Goal: Task Accomplishment & Management: Manage account settings

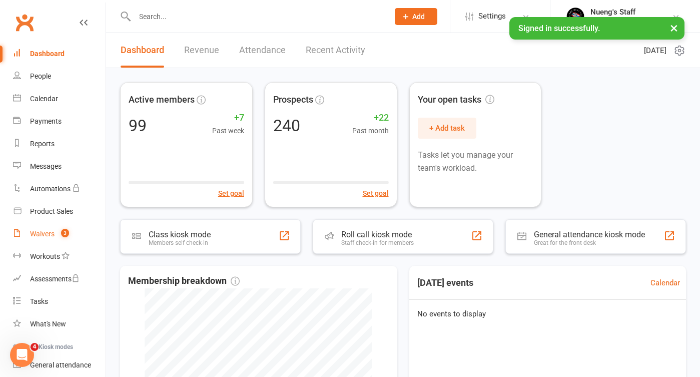
click at [48, 238] on link "Waivers 3" at bounding box center [59, 234] width 93 height 23
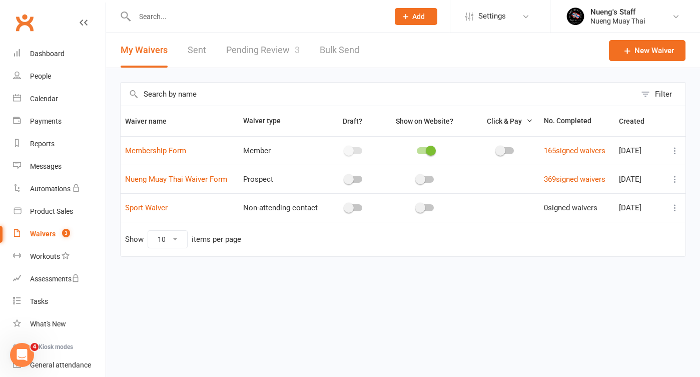
click at [276, 55] on link "Pending Review 3" at bounding box center [263, 50] width 74 height 35
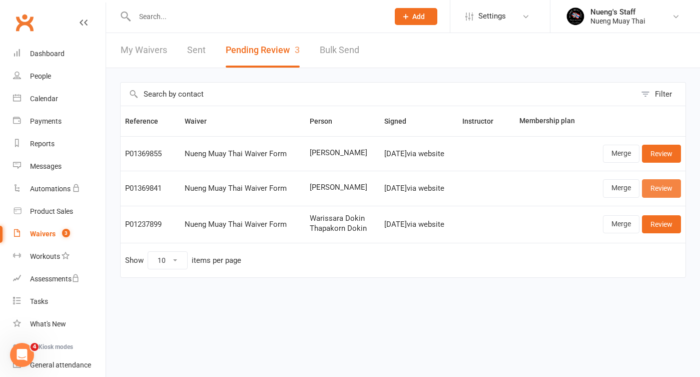
click at [663, 189] on link "Review" at bounding box center [661, 188] width 39 height 18
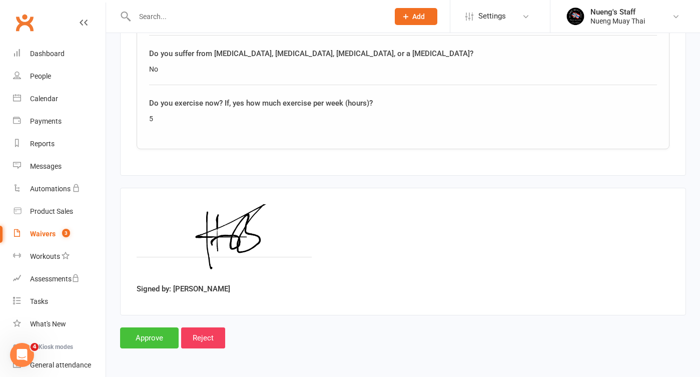
scroll to position [1026, 0]
click at [157, 327] on input "Approve" at bounding box center [149, 337] width 59 height 21
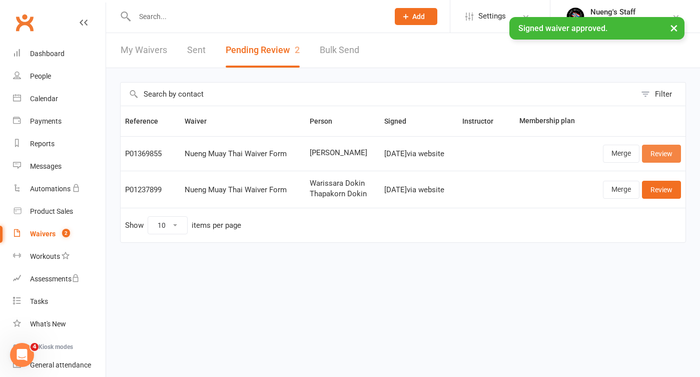
click at [660, 149] on link "Review" at bounding box center [661, 154] width 39 height 18
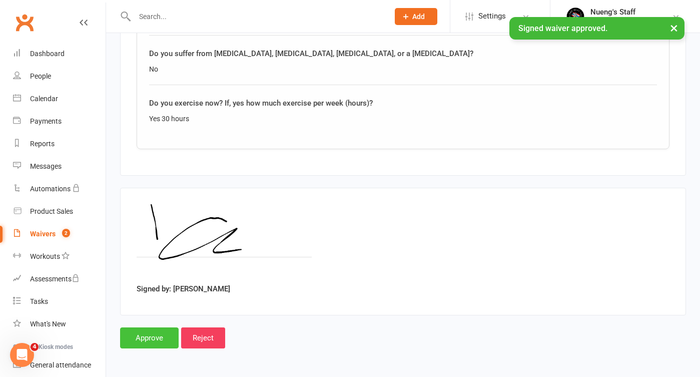
click at [154, 327] on input "Approve" at bounding box center [149, 337] width 59 height 21
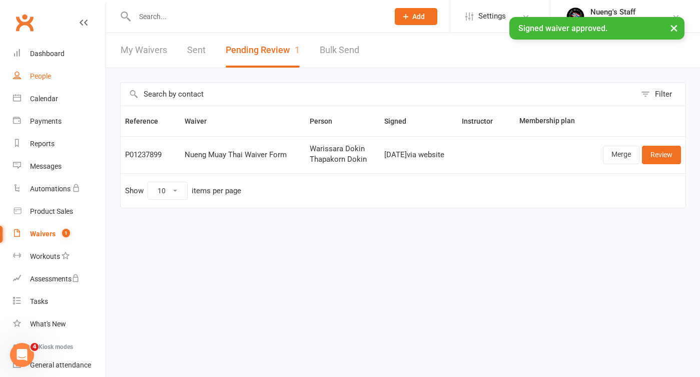
click at [43, 81] on link "People" at bounding box center [59, 76] width 93 height 23
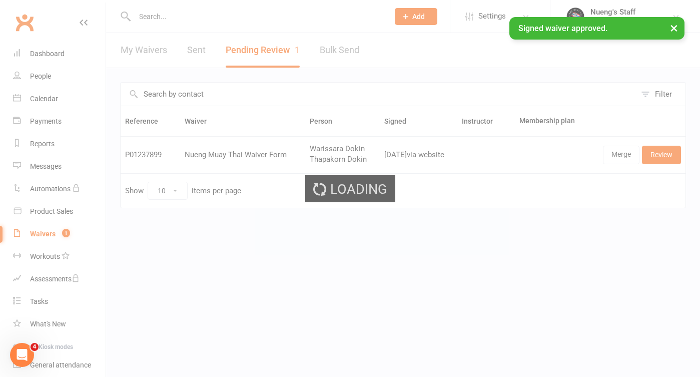
select select "50"
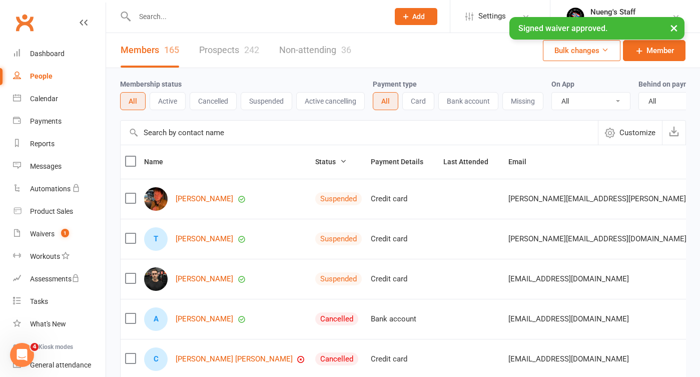
click at [180, 10] on input "text" at bounding box center [257, 17] width 250 height 14
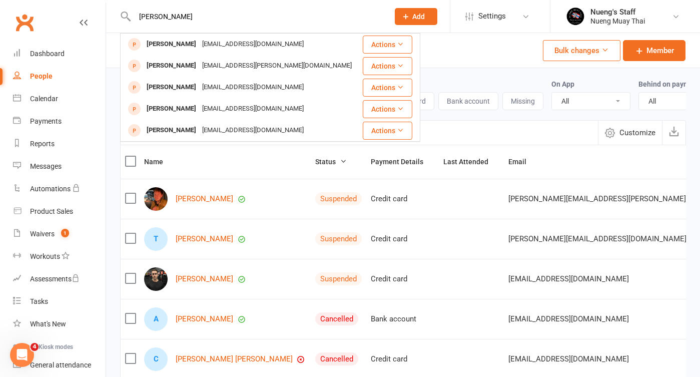
type input "[PERSON_NAME]"
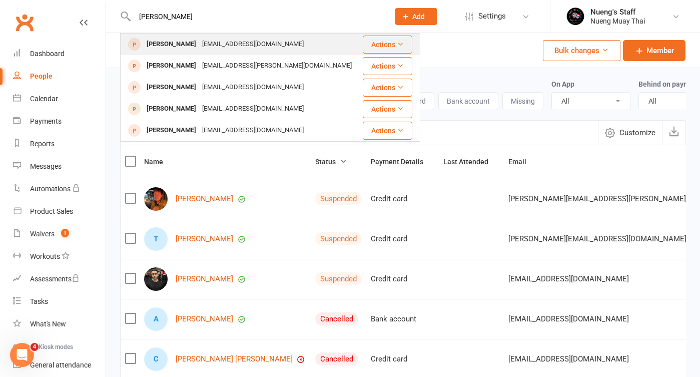
drag, startPoint x: 180, startPoint y: 10, endPoint x: 191, endPoint y: 48, distance: 39.1
click at [199, 48] on div "[EMAIL_ADDRESS][DOMAIN_NAME]" at bounding box center [253, 44] width 108 height 15
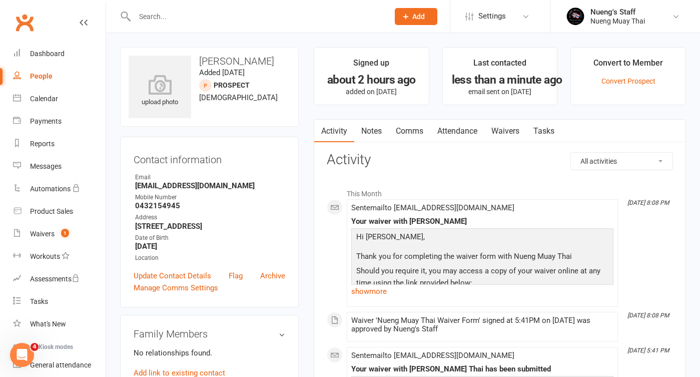
click at [507, 130] on link "Waivers" at bounding box center [505, 131] width 42 height 23
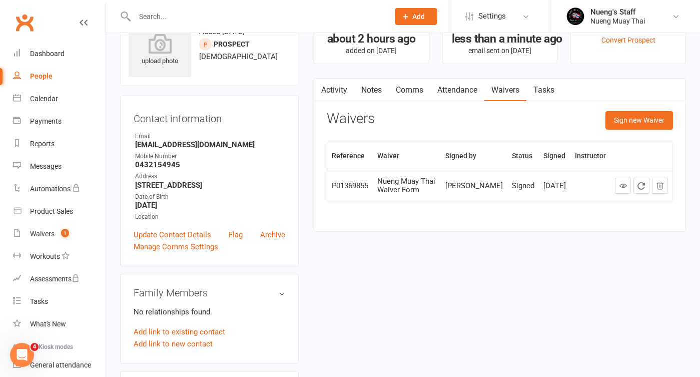
scroll to position [42, 0]
click at [638, 119] on button "Sign new Waiver" at bounding box center [640, 120] width 68 height 18
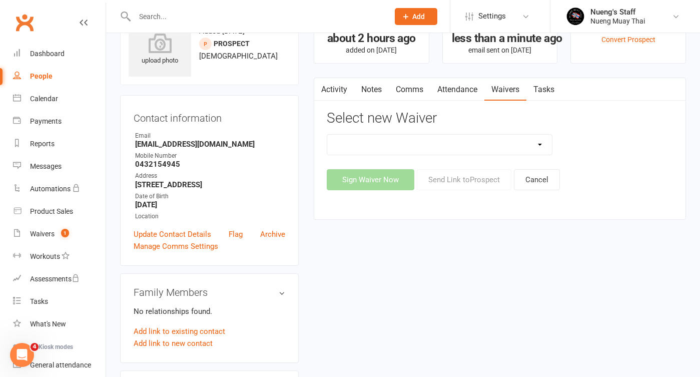
select select "12480"
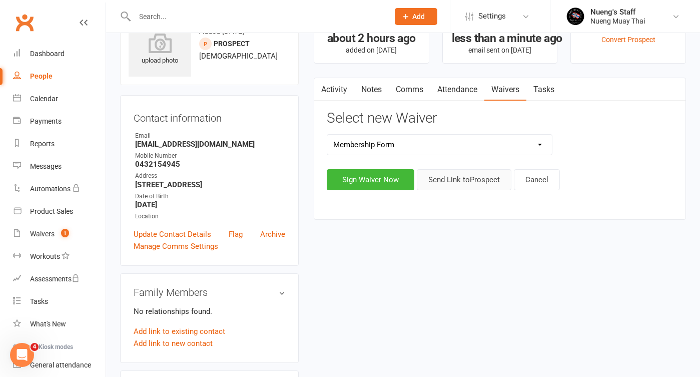
click at [441, 176] on button "Send Link to [GEOGRAPHIC_DATA]" at bounding box center [464, 179] width 95 height 21
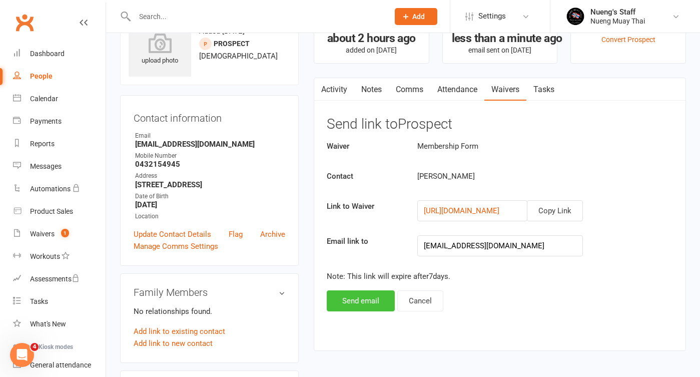
click at [357, 301] on button "Send email" at bounding box center [361, 300] width 68 height 21
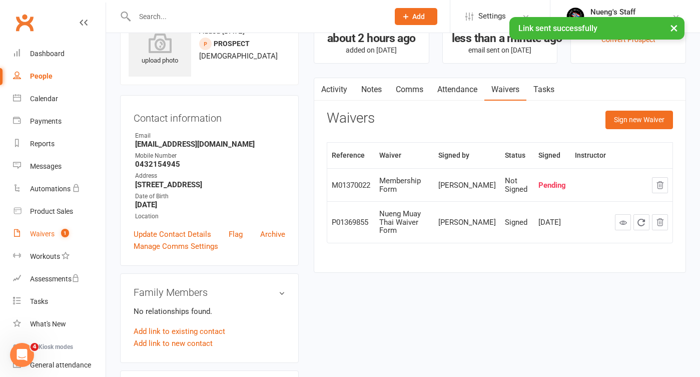
click at [45, 237] on div "Waivers" at bounding box center [42, 234] width 25 height 8
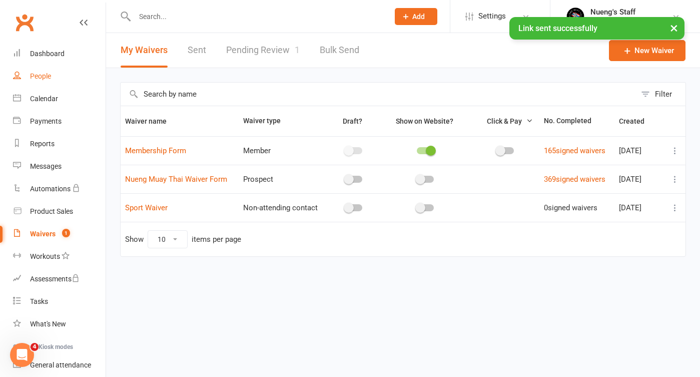
click at [66, 82] on link "People" at bounding box center [59, 76] width 93 height 23
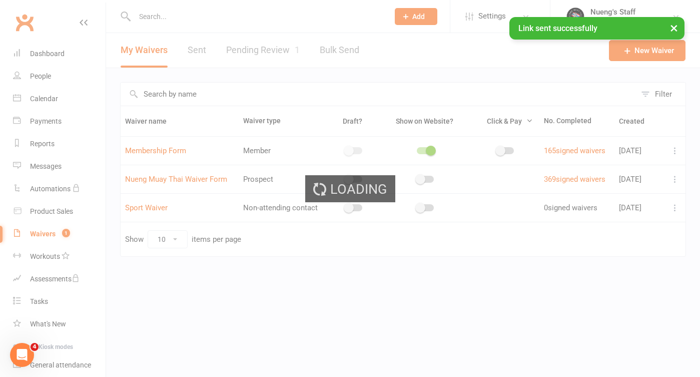
select select "50"
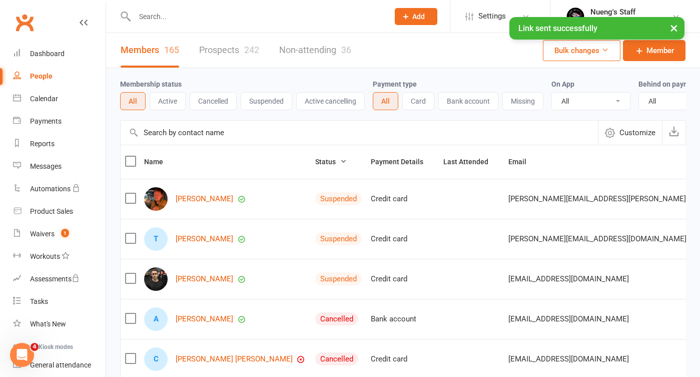
click at [208, 51] on link "Prospects 242" at bounding box center [229, 50] width 60 height 35
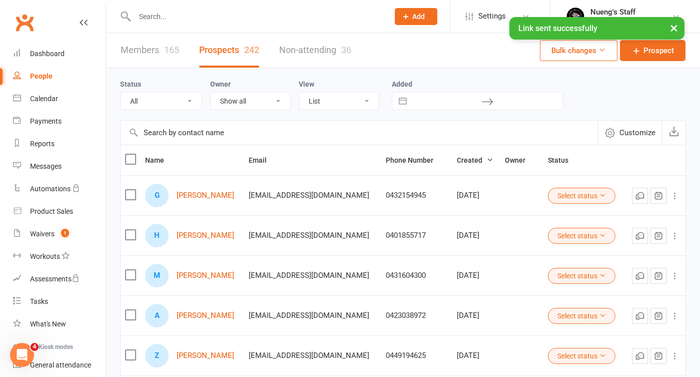
click at [202, 240] on div "[PERSON_NAME]" at bounding box center [192, 236] width 95 height 24
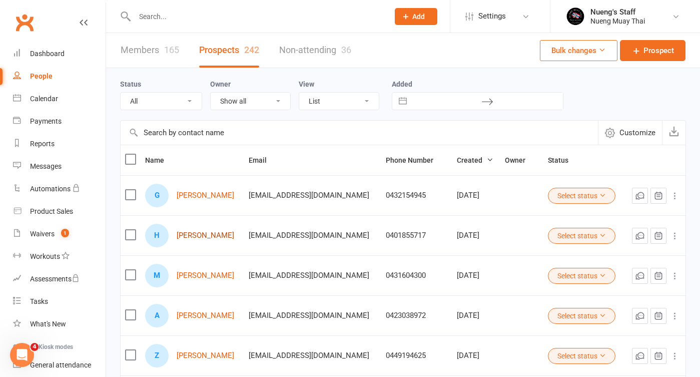
click at [201, 235] on link "[PERSON_NAME]" at bounding box center [206, 235] width 58 height 9
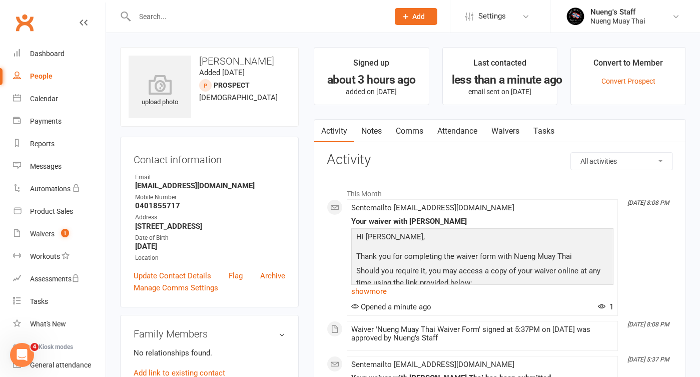
click at [495, 123] on link "Waivers" at bounding box center [505, 131] width 42 height 23
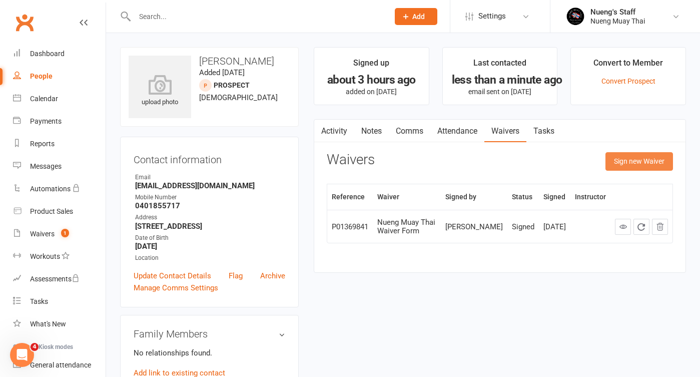
click at [624, 160] on button "Sign new Waiver" at bounding box center [640, 161] width 68 height 18
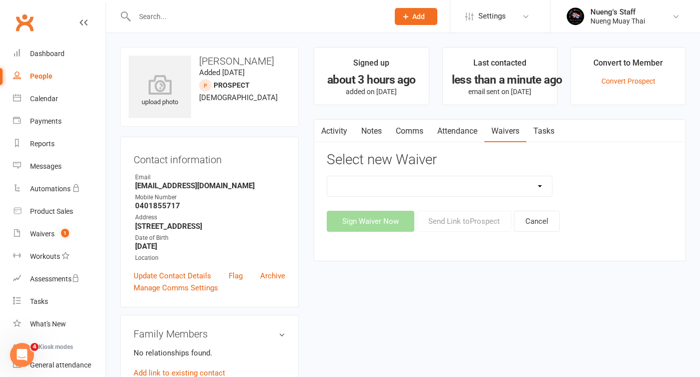
select select "12480"
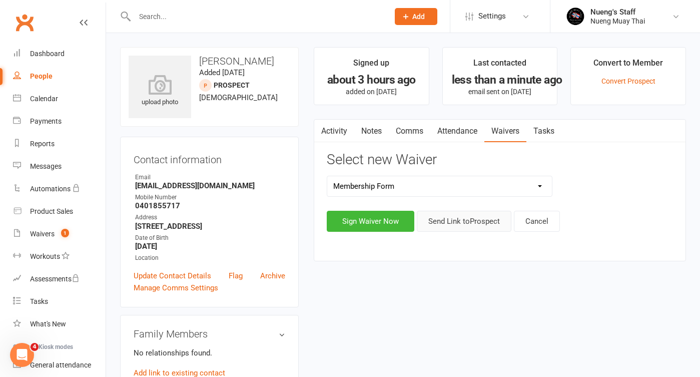
click at [457, 219] on button "Send Link to [GEOGRAPHIC_DATA]" at bounding box center [464, 221] width 95 height 21
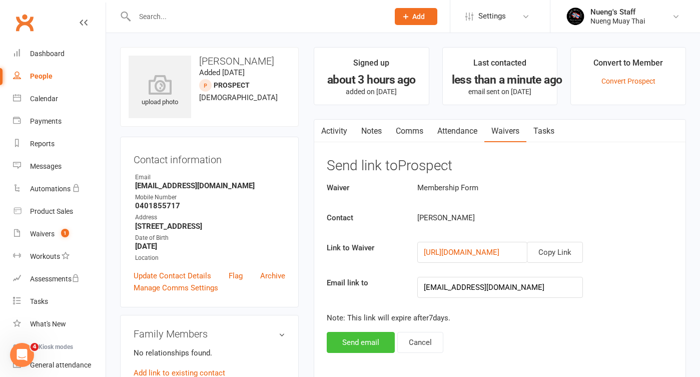
click at [368, 343] on button "Send email" at bounding box center [361, 342] width 68 height 21
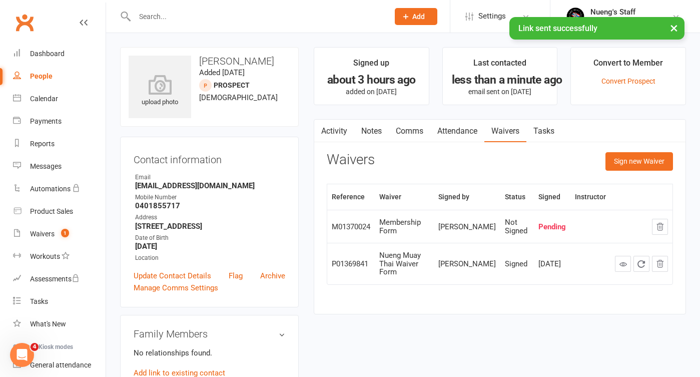
click at [37, 82] on link "People" at bounding box center [59, 76] width 93 height 23
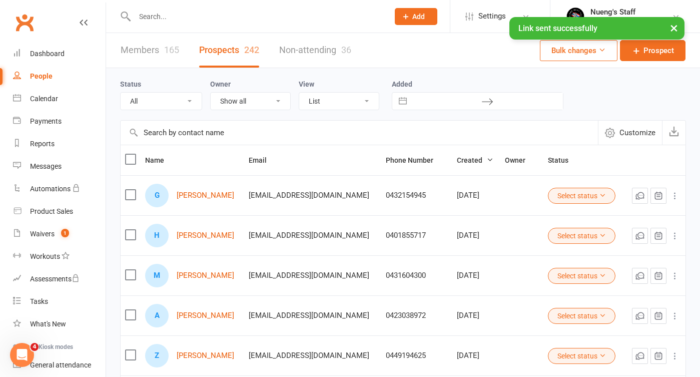
click at [170, 46] on div "165" at bounding box center [171, 50] width 15 height 11
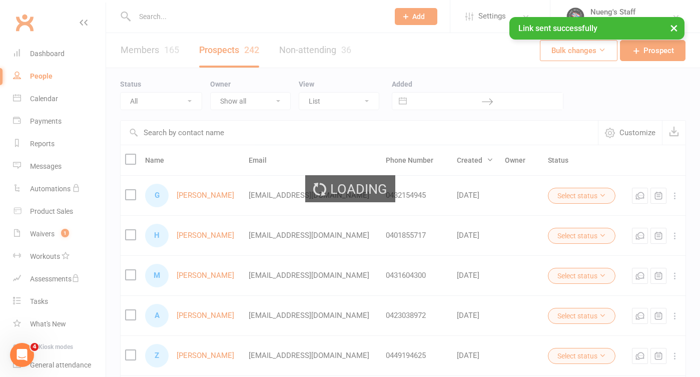
select select "50"
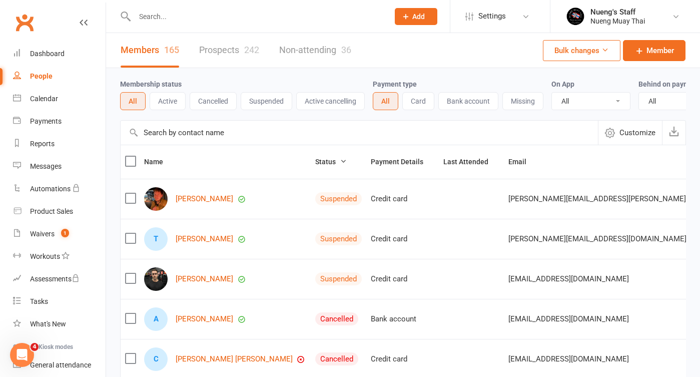
click at [184, 101] on button "Active" at bounding box center [168, 101] width 36 height 18
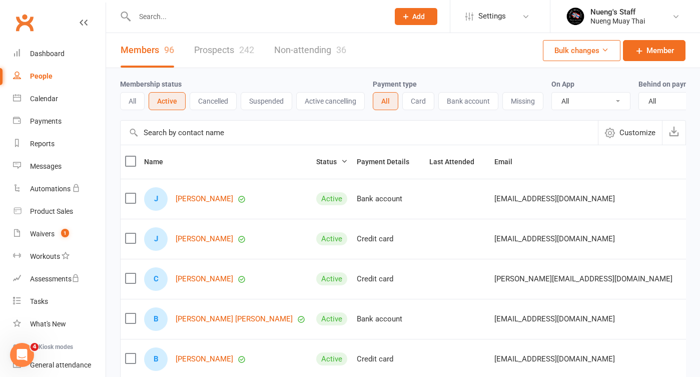
select select "true"
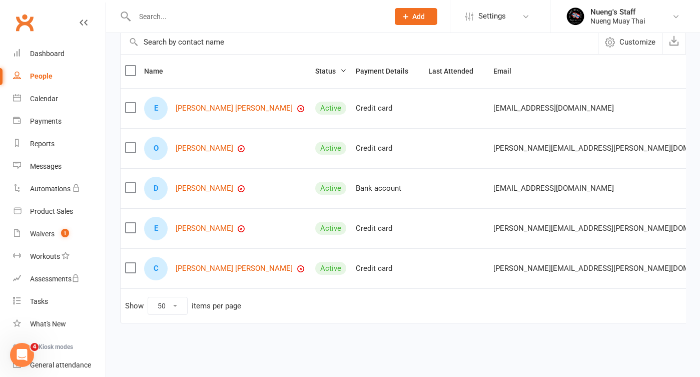
scroll to position [99, 0]
click at [230, 265] on div "[PERSON_NAME] [PERSON_NAME]" at bounding box center [225, 269] width 162 height 24
click at [229, 264] on link "[PERSON_NAME] [PERSON_NAME]" at bounding box center [234, 268] width 117 height 9
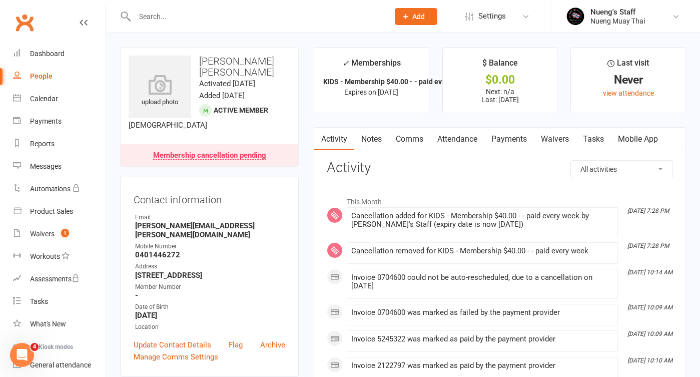
click at [549, 140] on link "Waivers" at bounding box center [555, 139] width 42 height 23
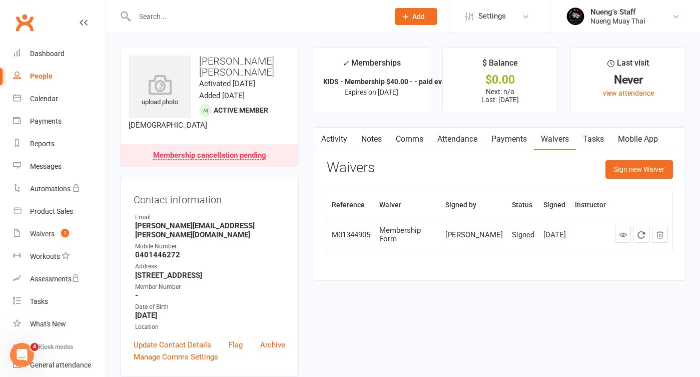
click at [512, 140] on link "Payments" at bounding box center [509, 139] width 50 height 23
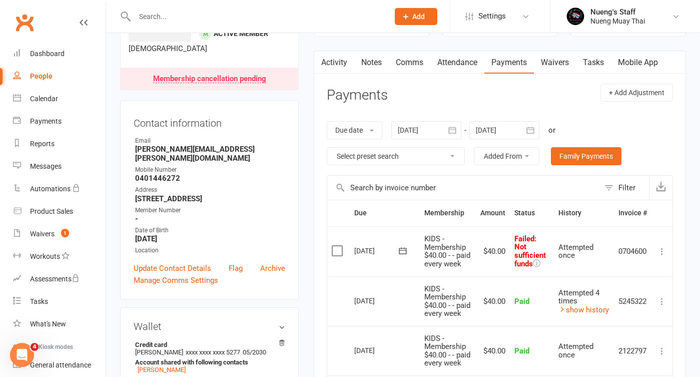
scroll to position [85, 0]
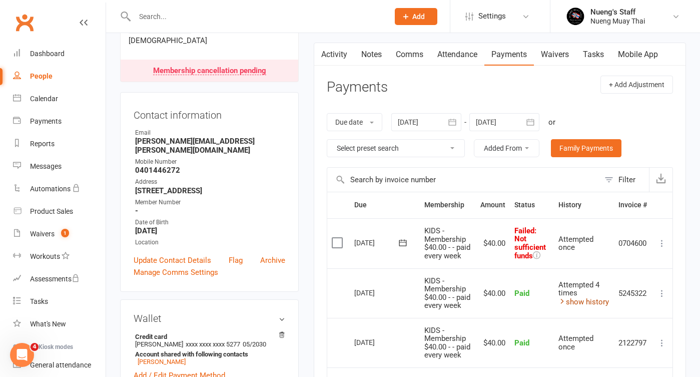
click at [584, 306] on link "show history" at bounding box center [584, 301] width 51 height 9
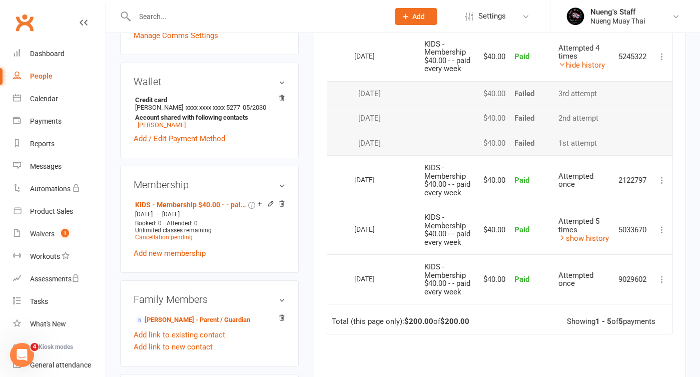
scroll to position [322, 0]
click at [49, 80] on div "People" at bounding box center [41, 76] width 23 height 8
select select "true"
select select "50"
